Goal: Transaction & Acquisition: Purchase product/service

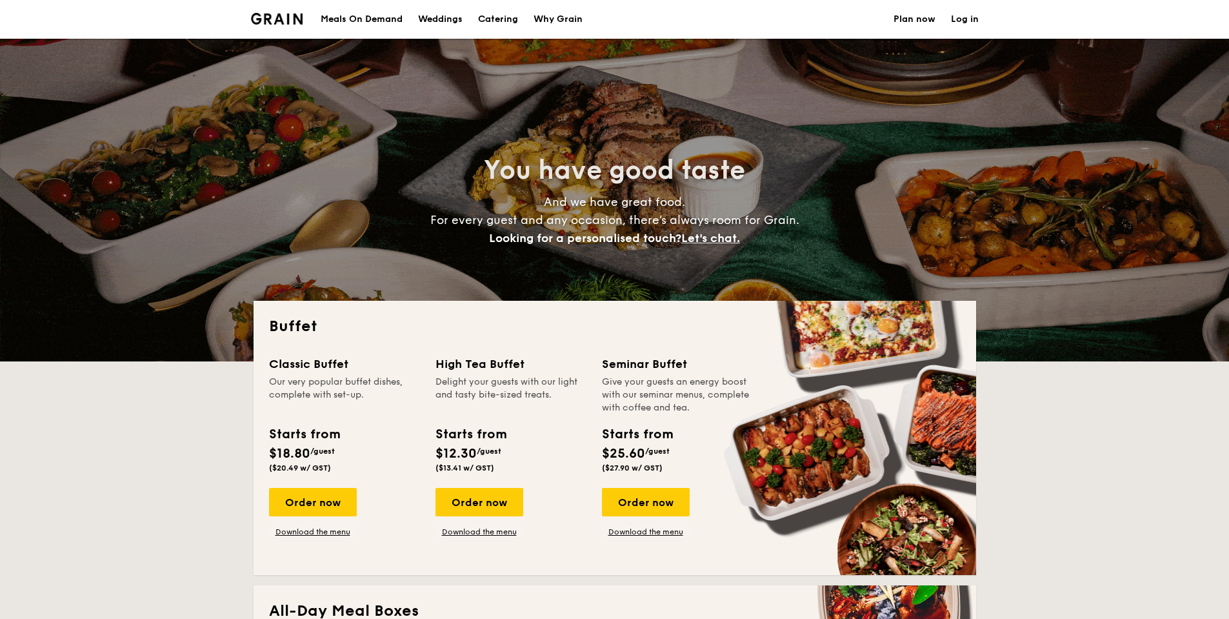
select select
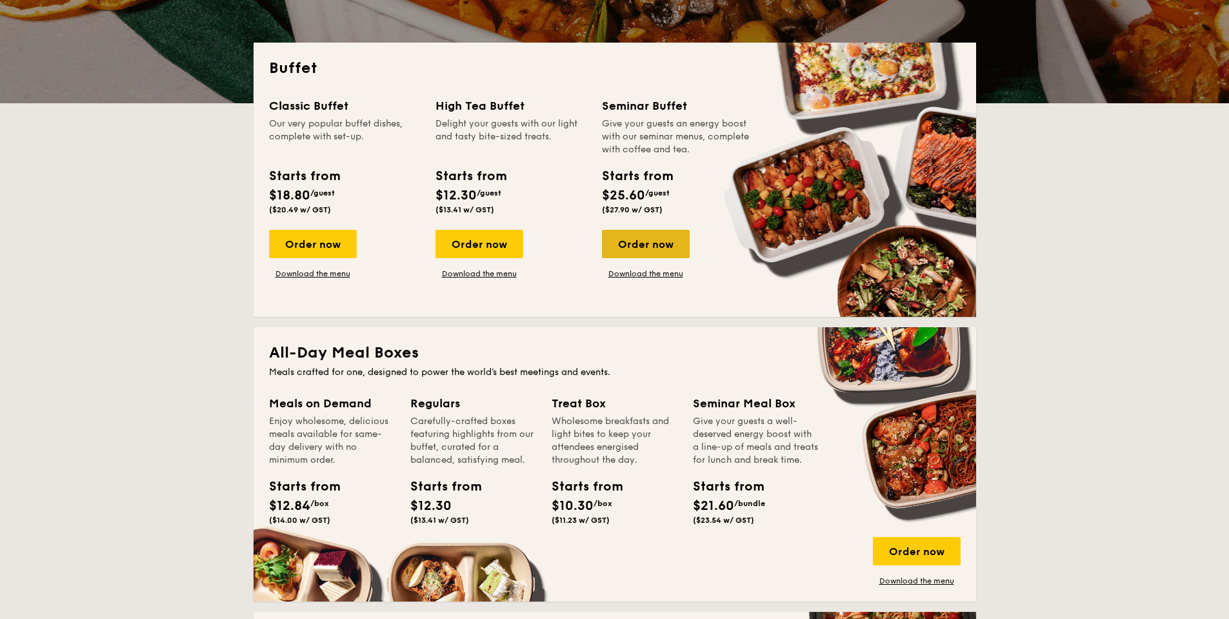
click at [645, 241] on div "Order now" at bounding box center [646, 244] width 88 height 28
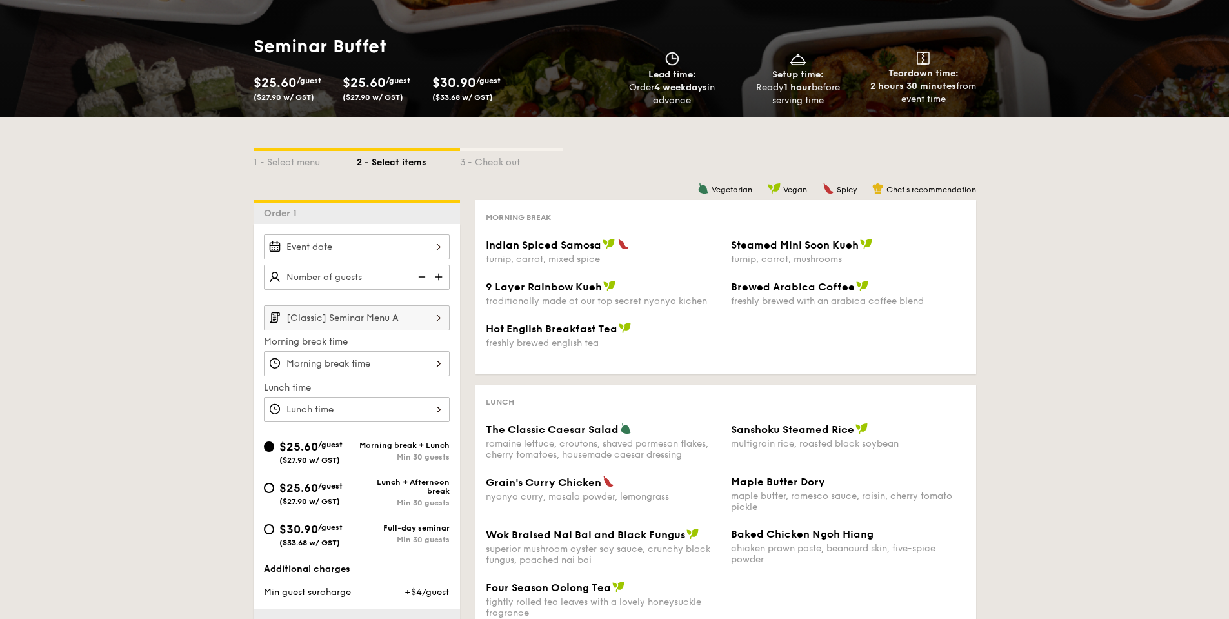
scroll to position [129, 0]
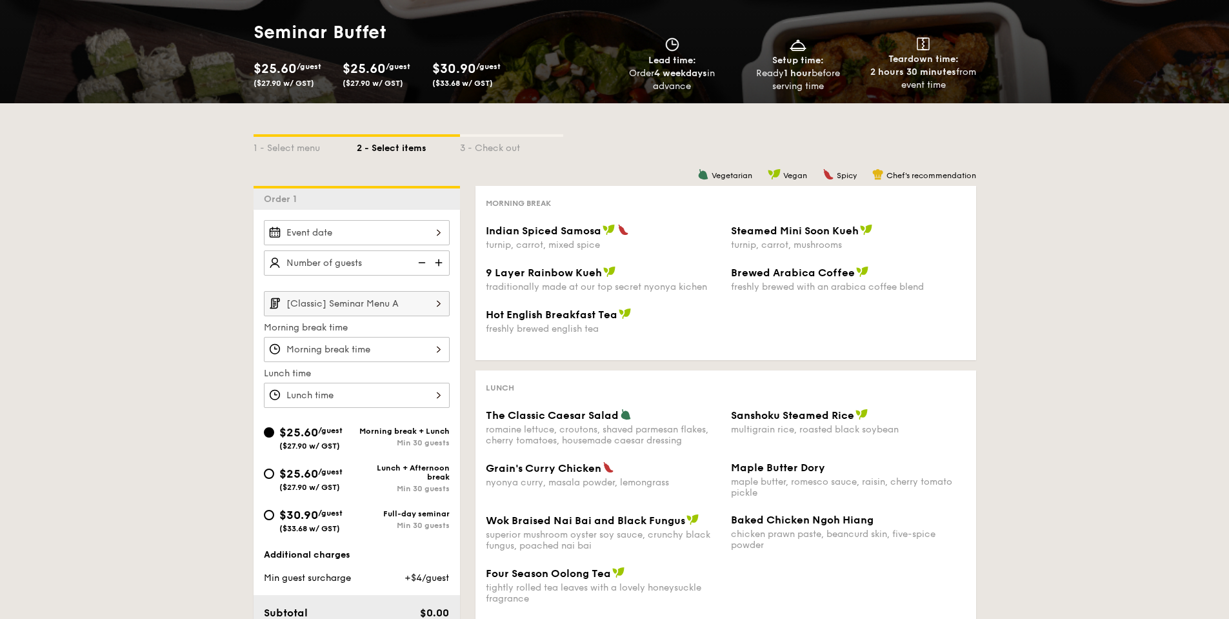
select select
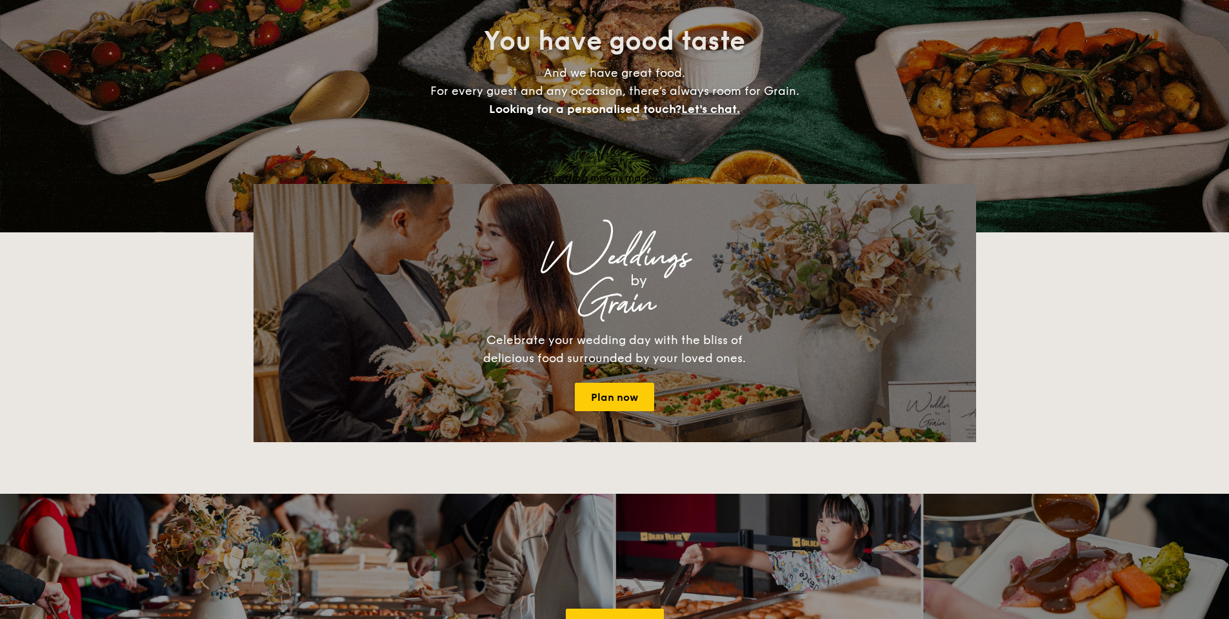
scroll to position [258, 0]
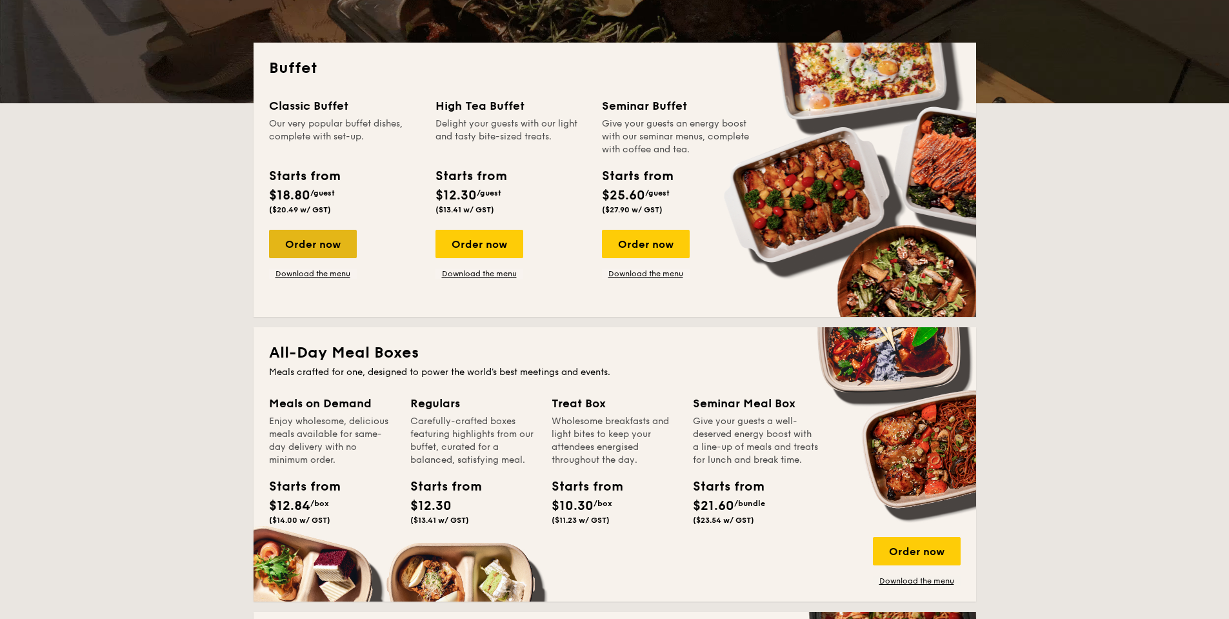
click at [317, 246] on div "Order now" at bounding box center [313, 244] width 88 height 28
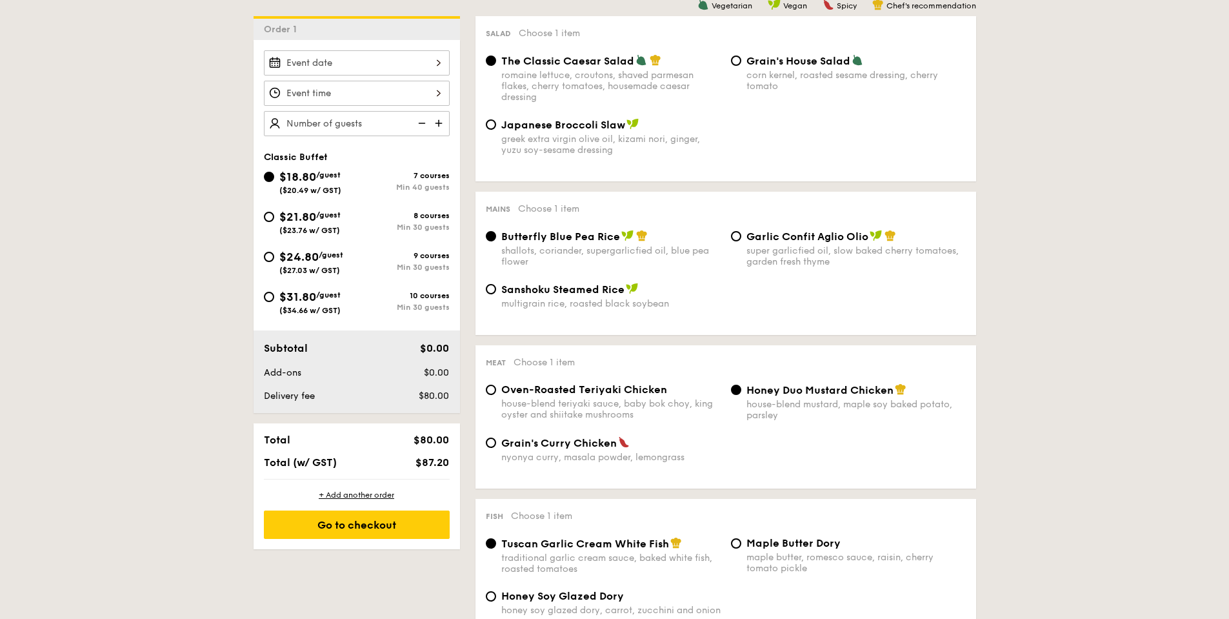
scroll to position [323, 0]
